Goal: Information Seeking & Learning: Learn about a topic

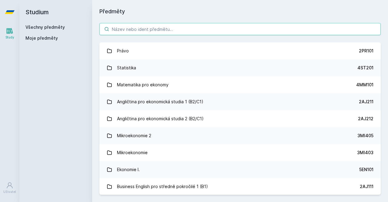
click at [166, 33] on input "search" at bounding box center [241, 29] width 282 height 12
type input "u"
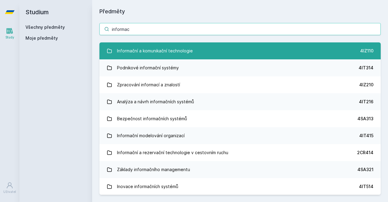
type input "informac"
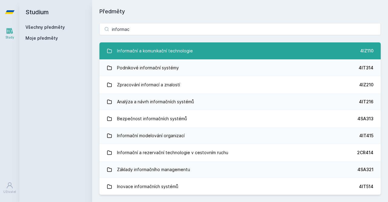
click at [185, 52] on div "Informační a komunikační technologie" at bounding box center [155, 51] width 76 height 12
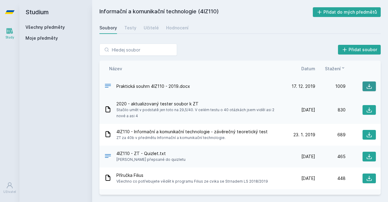
click at [368, 86] on icon at bounding box center [370, 86] width 6 height 6
click at [366, 108] on button at bounding box center [369, 110] width 13 height 10
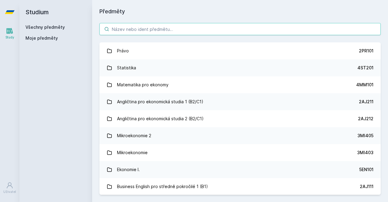
click at [127, 32] on input "search" at bounding box center [241, 29] width 282 height 12
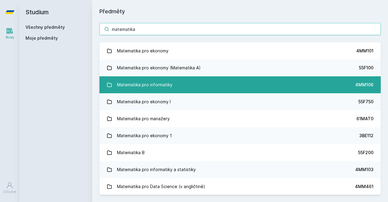
type input "matematika"
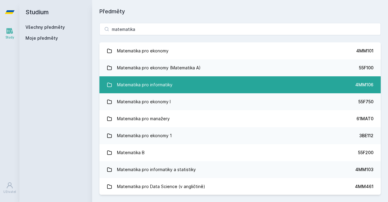
click at [168, 88] on div "Matematika pro informatiky" at bounding box center [145, 85] width 56 height 12
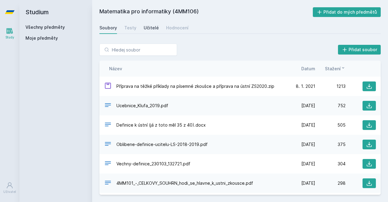
click at [145, 28] on div "Učitelé" at bounding box center [151, 28] width 15 height 6
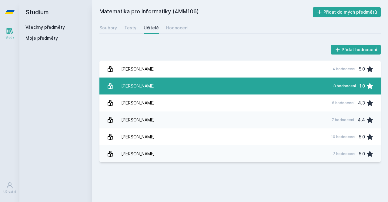
click at [230, 92] on link "Horský Richard 8 hodnocení 1.0" at bounding box center [241, 86] width 282 height 17
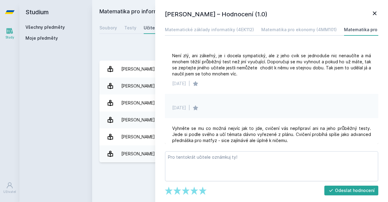
click at [375, 13] on icon at bounding box center [375, 14] width 4 height 4
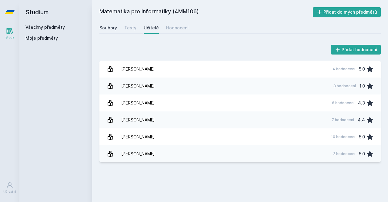
click at [105, 27] on div "Soubory" at bounding box center [109, 28] width 18 height 6
